Goal: Task Accomplishment & Management: Use online tool/utility

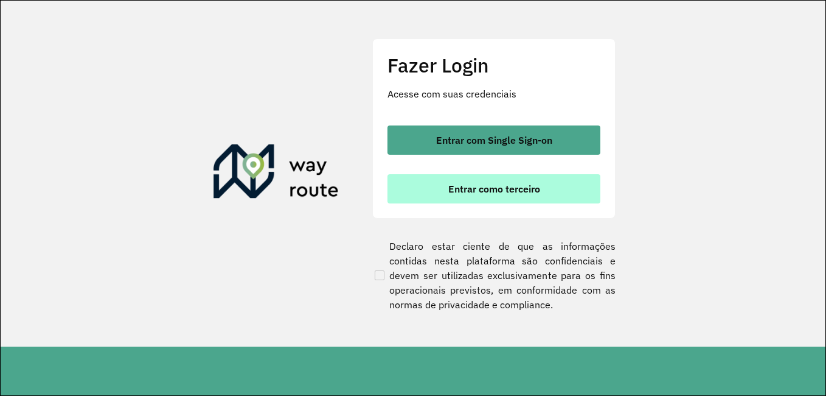
click at [500, 197] on button "Entrar como terceiro" at bounding box center [494, 188] width 213 height 29
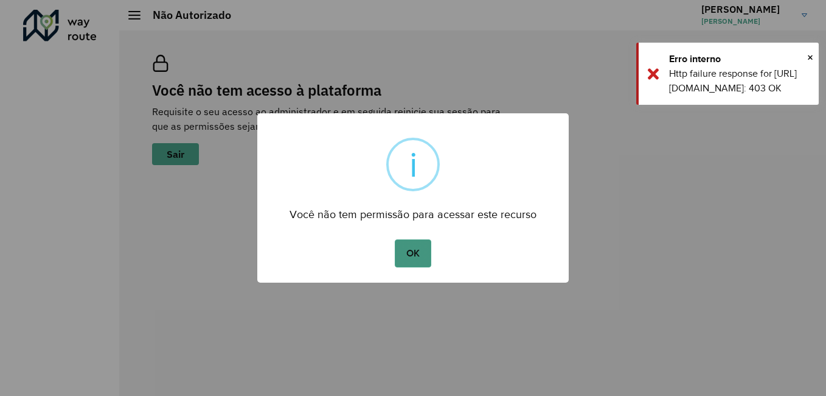
click at [418, 253] on button "OK" at bounding box center [413, 253] width 36 height 28
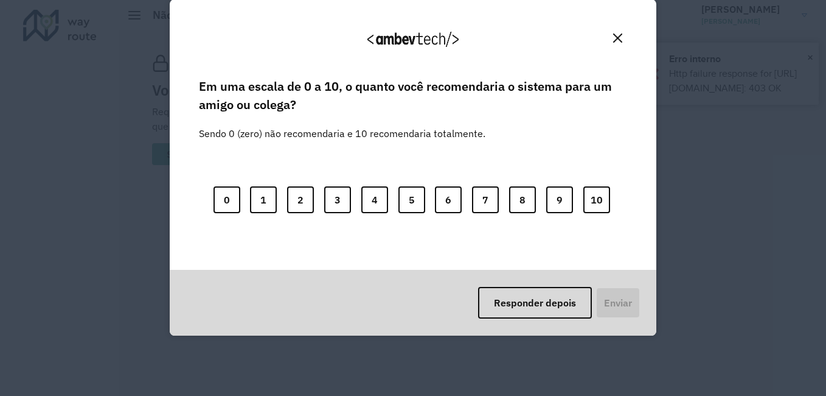
click at [610, 42] on button "Close" at bounding box center [618, 38] width 19 height 19
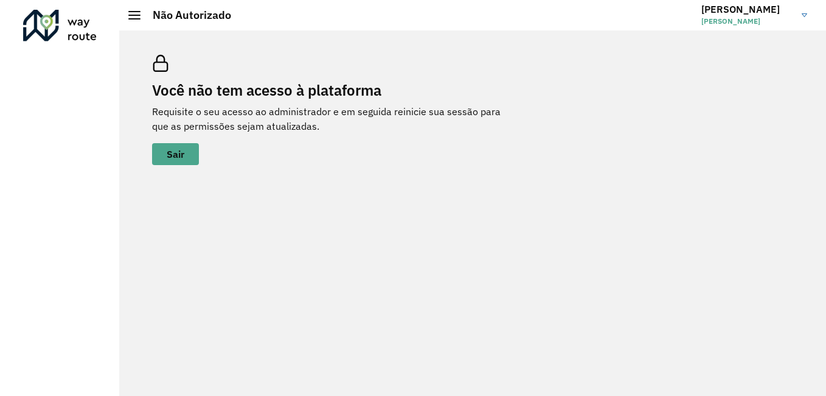
click at [761, 25] on span "[PERSON_NAME]" at bounding box center [747, 21] width 91 height 11
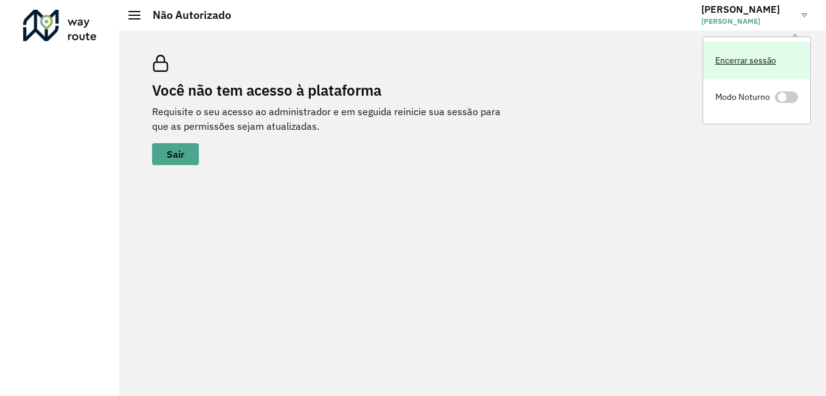
click at [744, 54] on link "Encerrar sessão" at bounding box center [757, 60] width 107 height 37
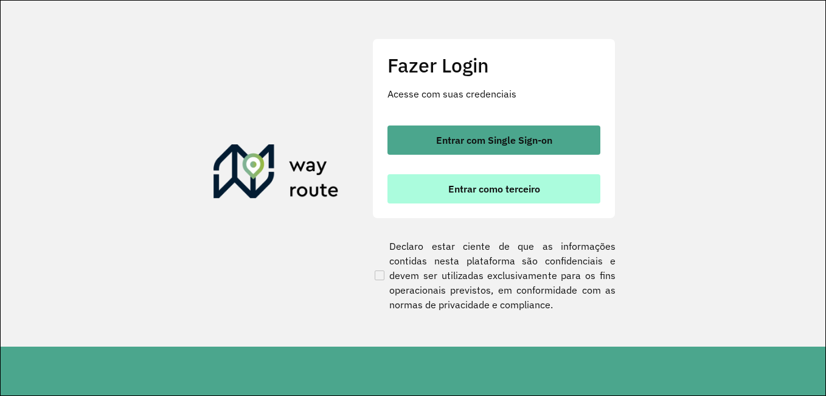
click at [488, 197] on button "Entrar como terceiro" at bounding box center [494, 188] width 213 height 29
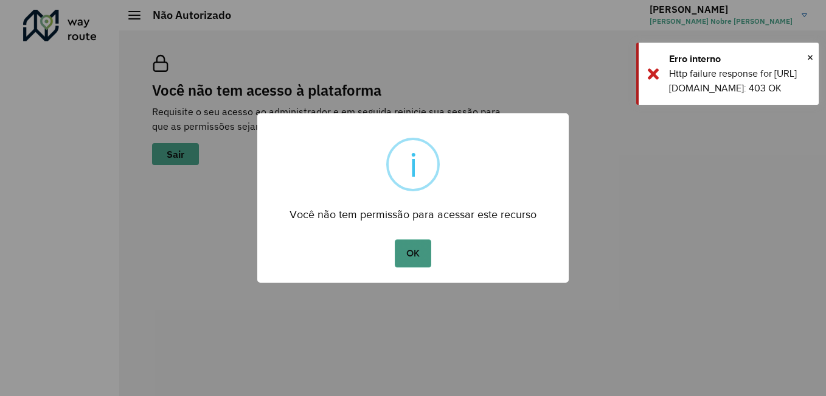
click at [418, 244] on button "OK" at bounding box center [413, 253] width 36 height 28
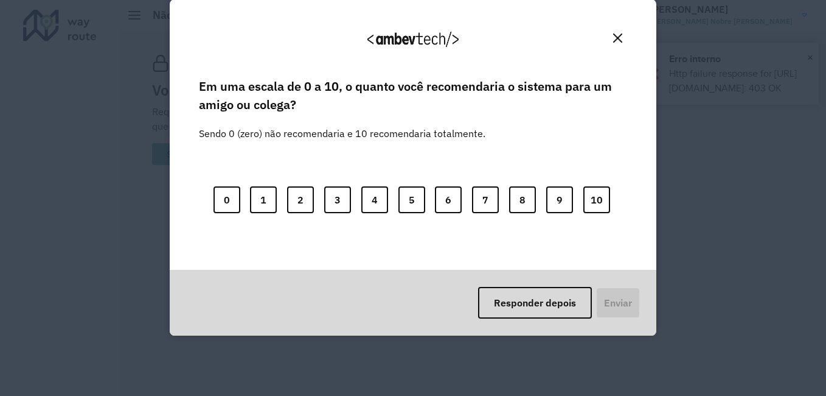
click at [60, 29] on div "Agradecemos seu feedback! Em uma escala de 0 a 10, o quanto você recomendaria o…" at bounding box center [413, 198] width 826 height 396
click at [624, 33] on button "Close" at bounding box center [618, 38] width 19 height 19
